Goal: Information Seeking & Learning: Learn about a topic

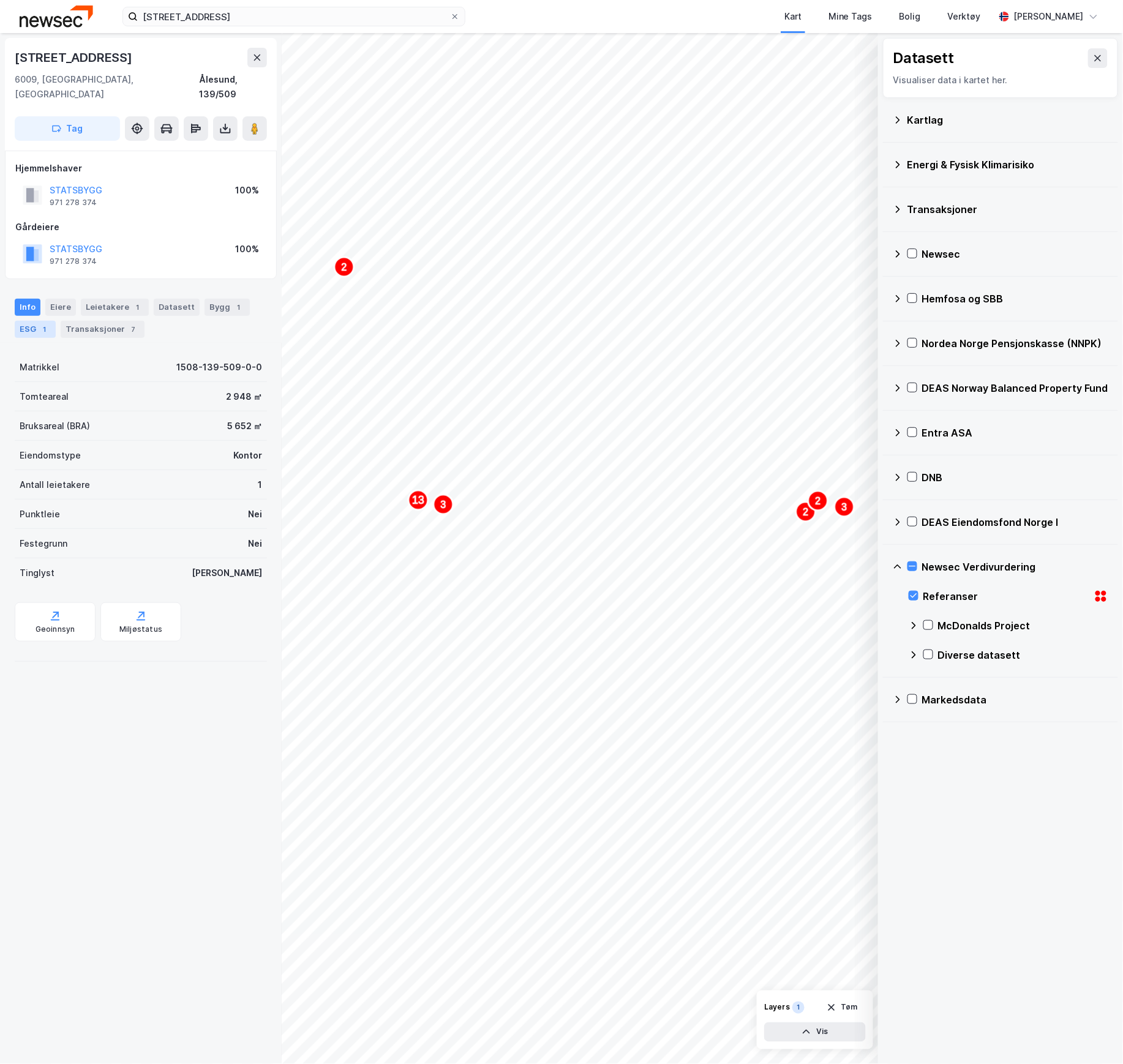
click at [28, 321] on div "ESG 1" at bounding box center [35, 329] width 41 height 17
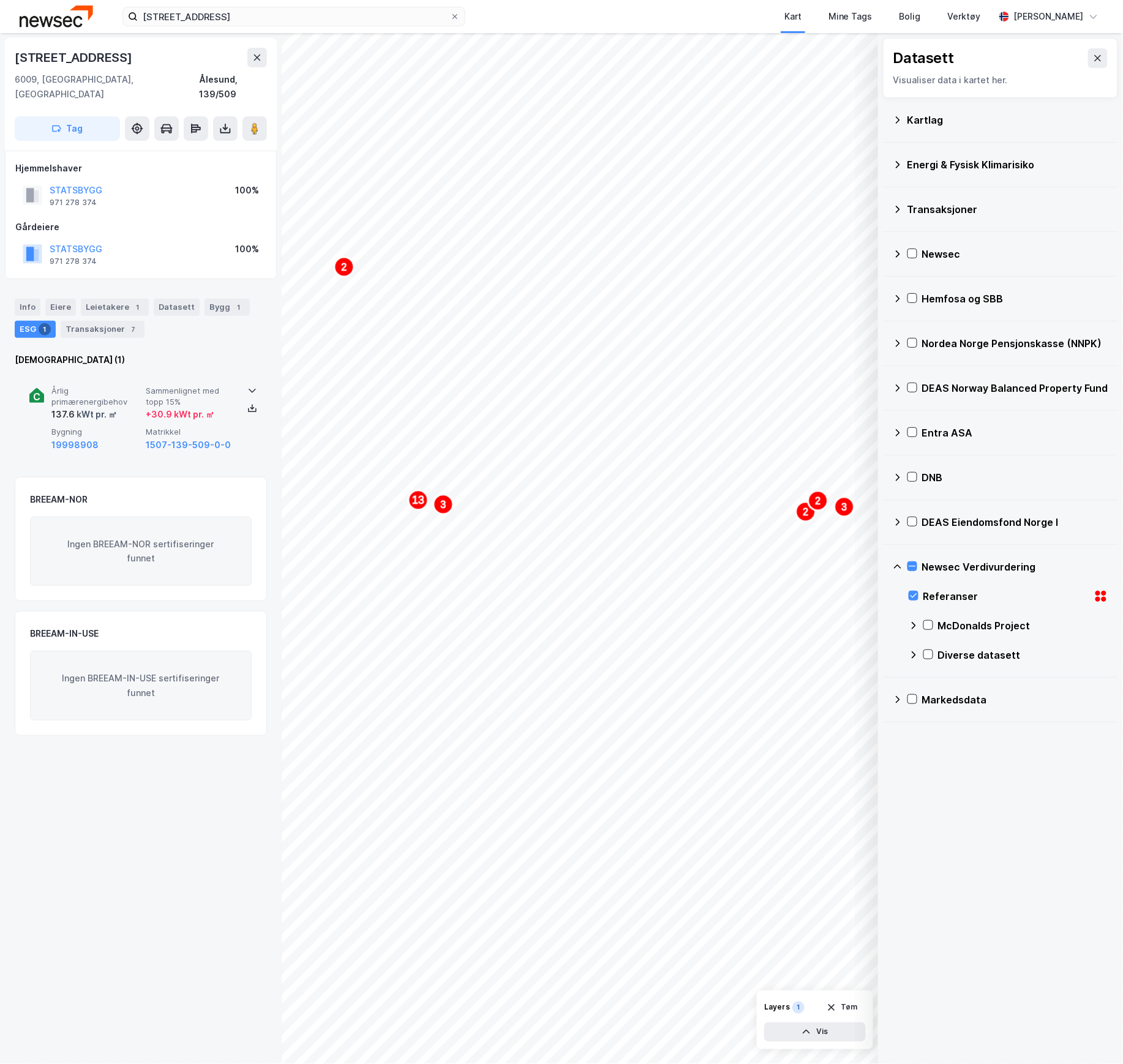
click at [87, 392] on span "Årlig primærenergibehov" at bounding box center [96, 396] width 89 height 21
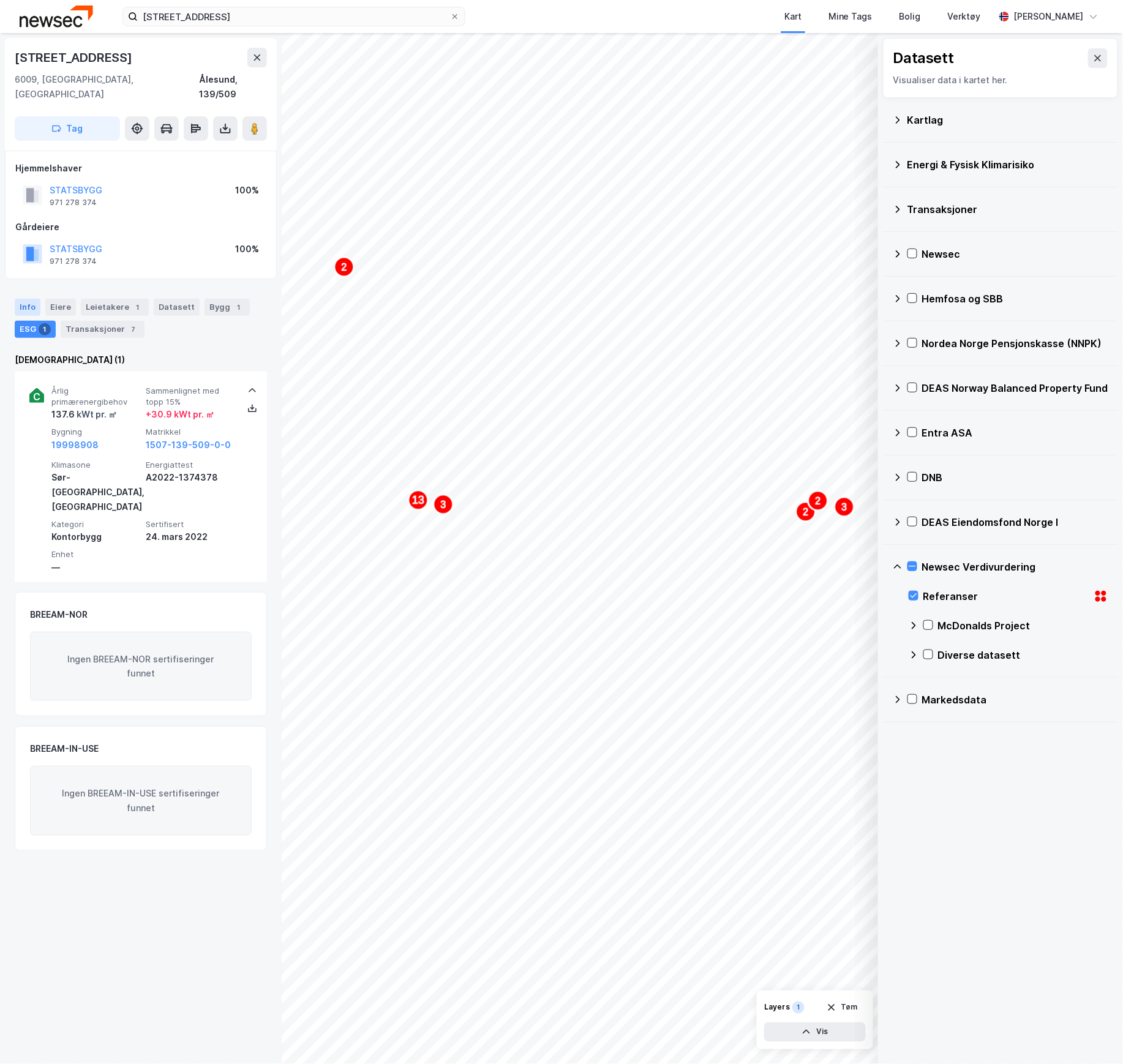
click at [19, 299] on div "Info" at bounding box center [28, 307] width 26 height 17
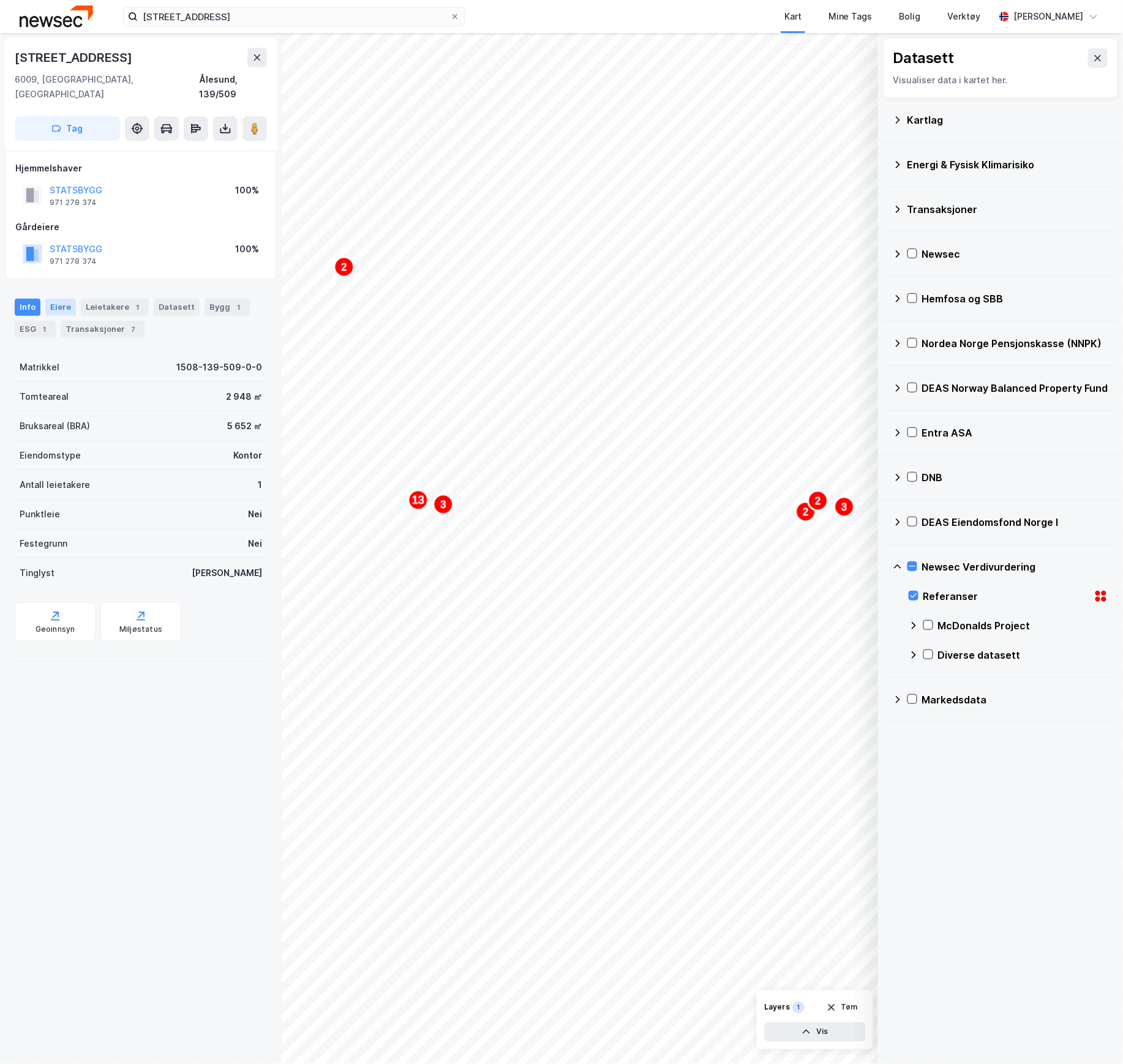
click at [52, 299] on div "Eiere" at bounding box center [61, 307] width 31 height 17
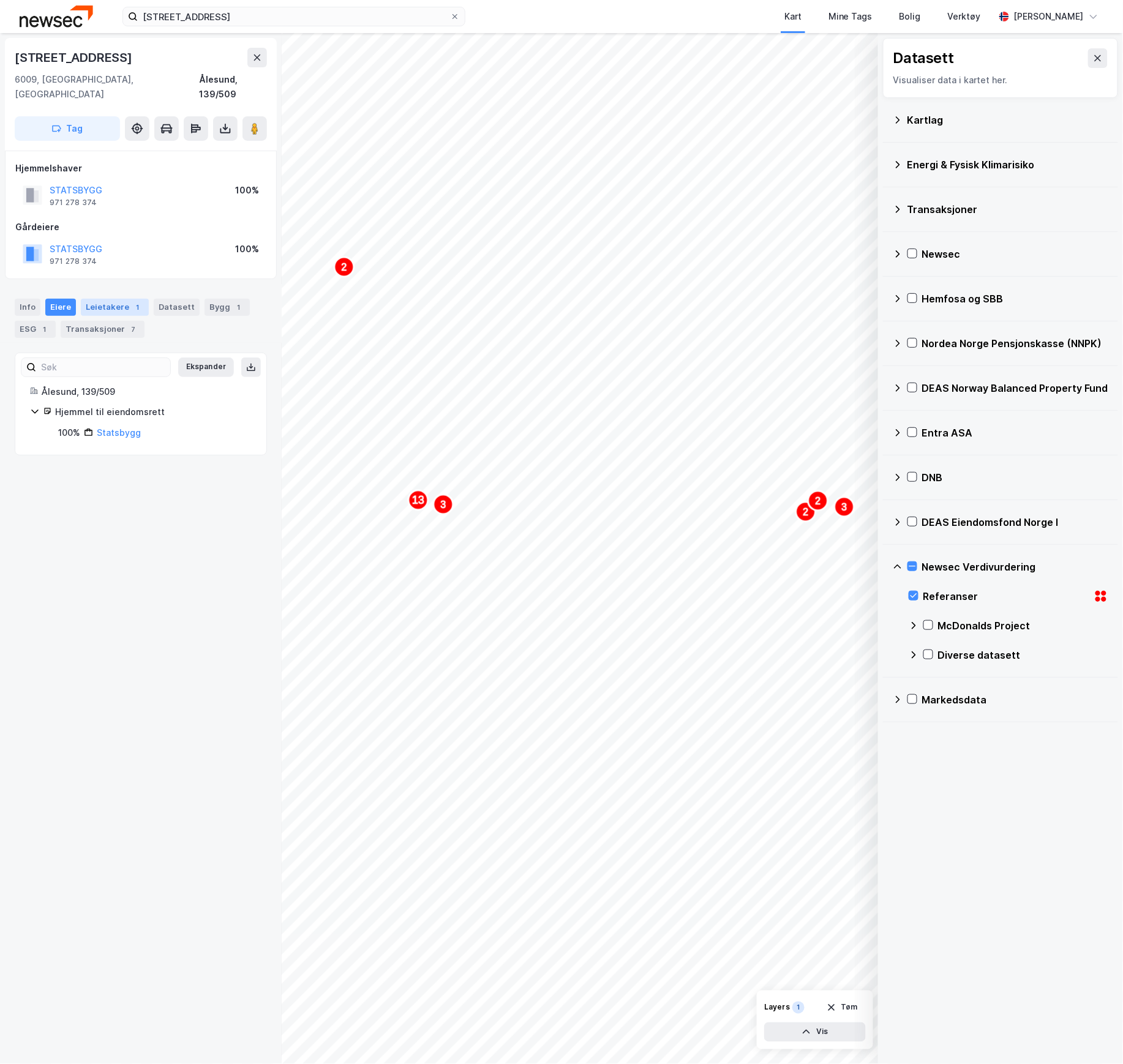
click at [92, 299] on div "Leietakere 1" at bounding box center [115, 307] width 68 height 17
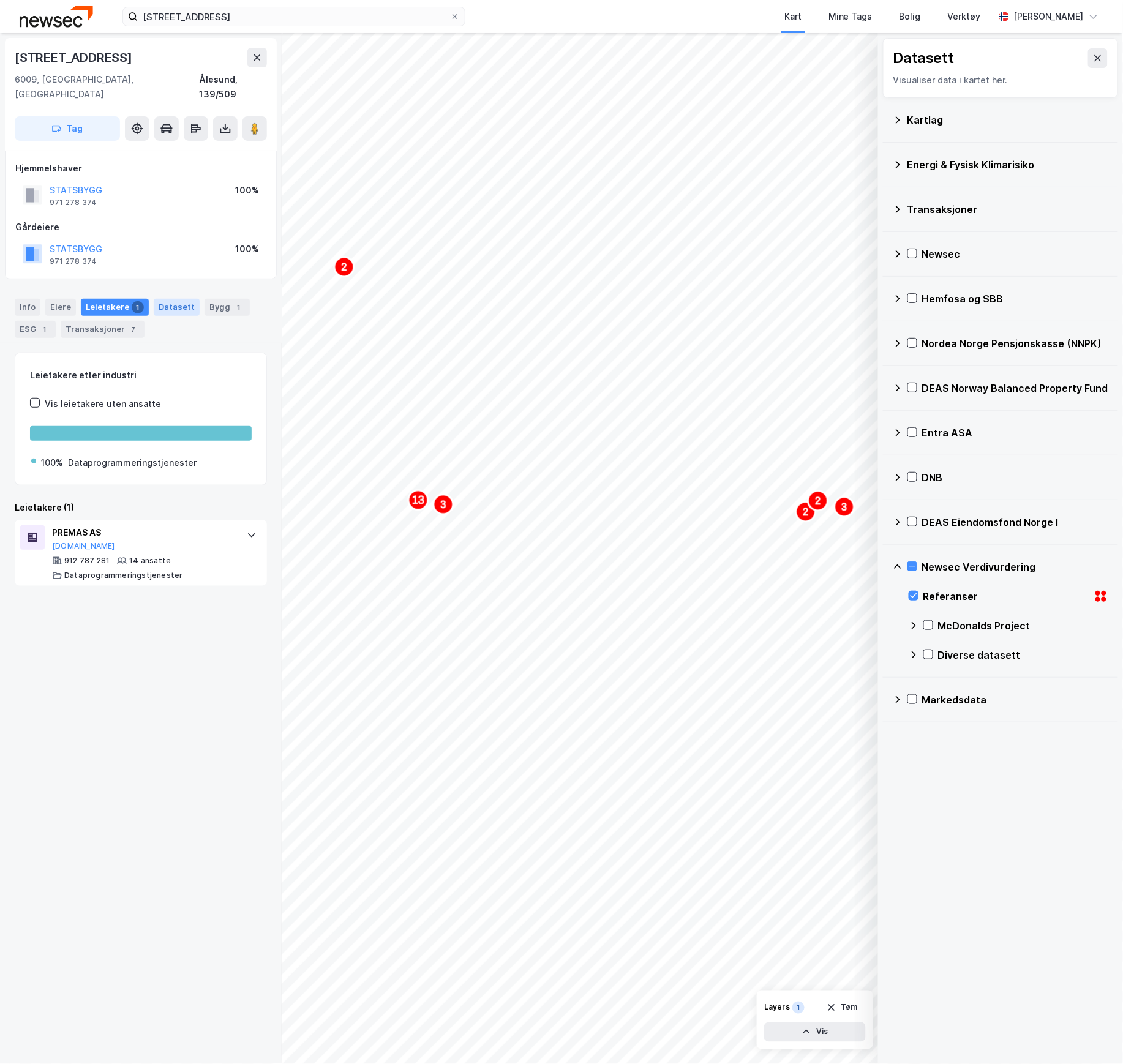
click at [157, 299] on div "Datasett" at bounding box center [176, 307] width 46 height 17
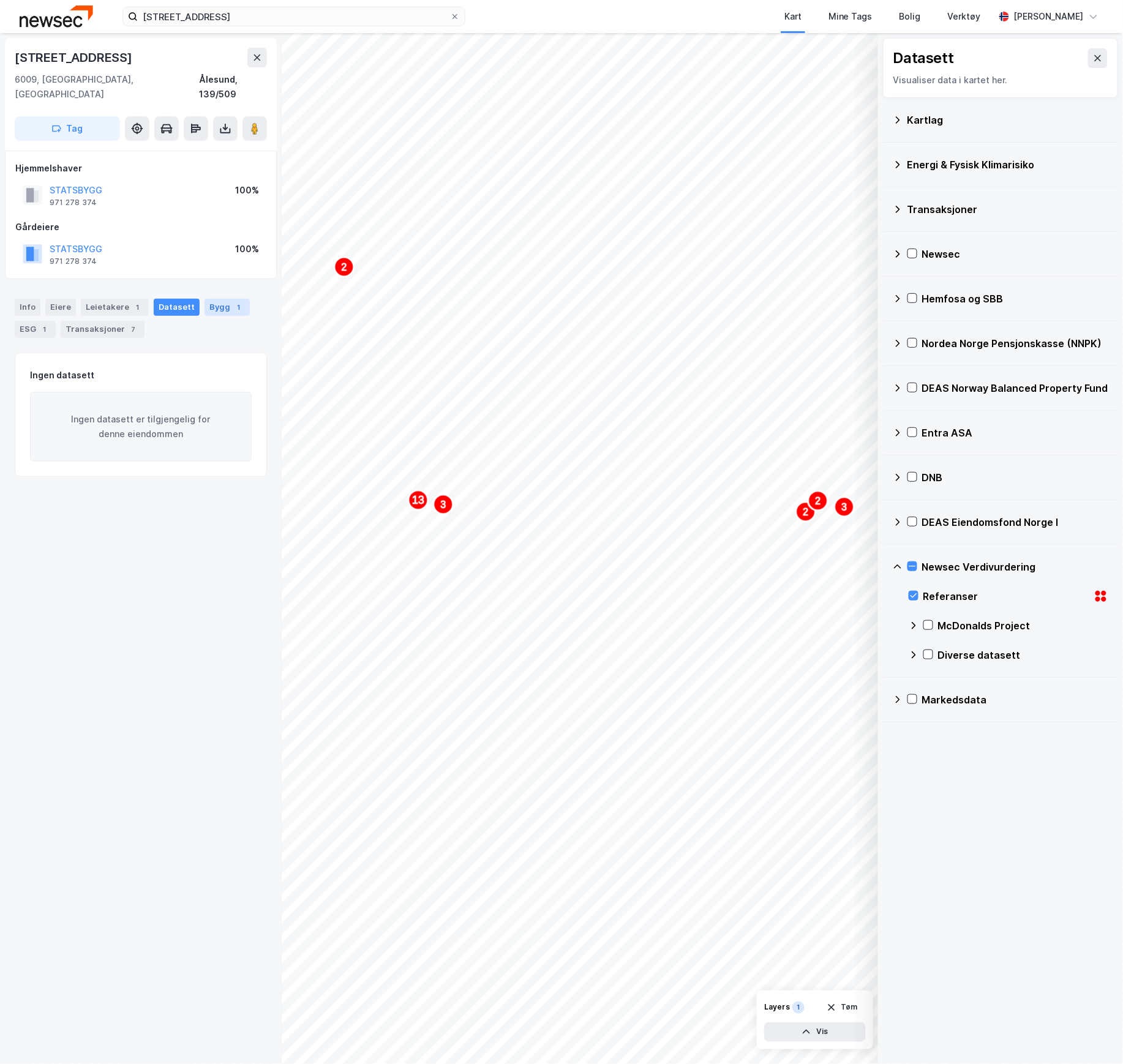
click at [233, 301] on div "1" at bounding box center [239, 307] width 12 height 12
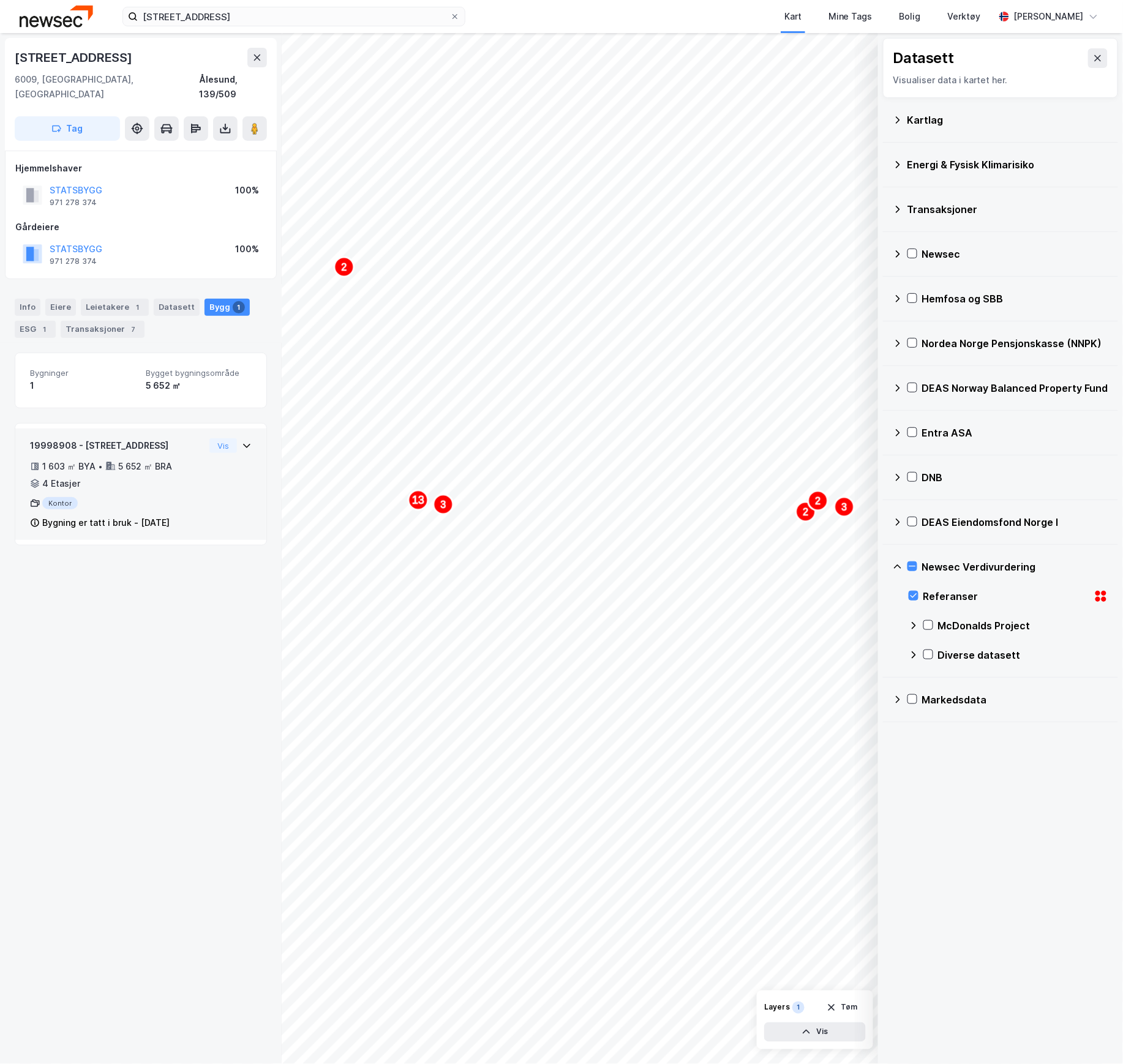
click at [160, 460] on div "5 652 ㎡ BRA" at bounding box center [145, 467] width 54 height 15
